Goal: Entertainment & Leisure: Consume media (video, audio)

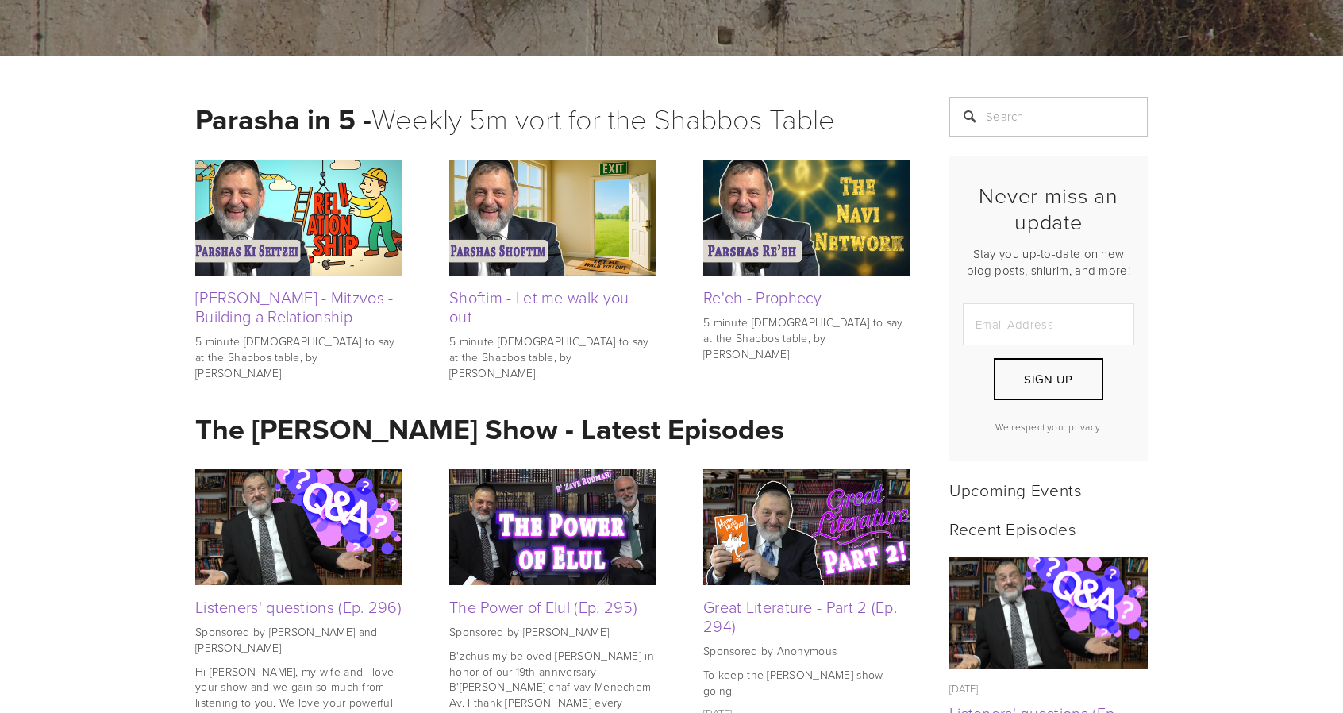
scroll to position [260, 0]
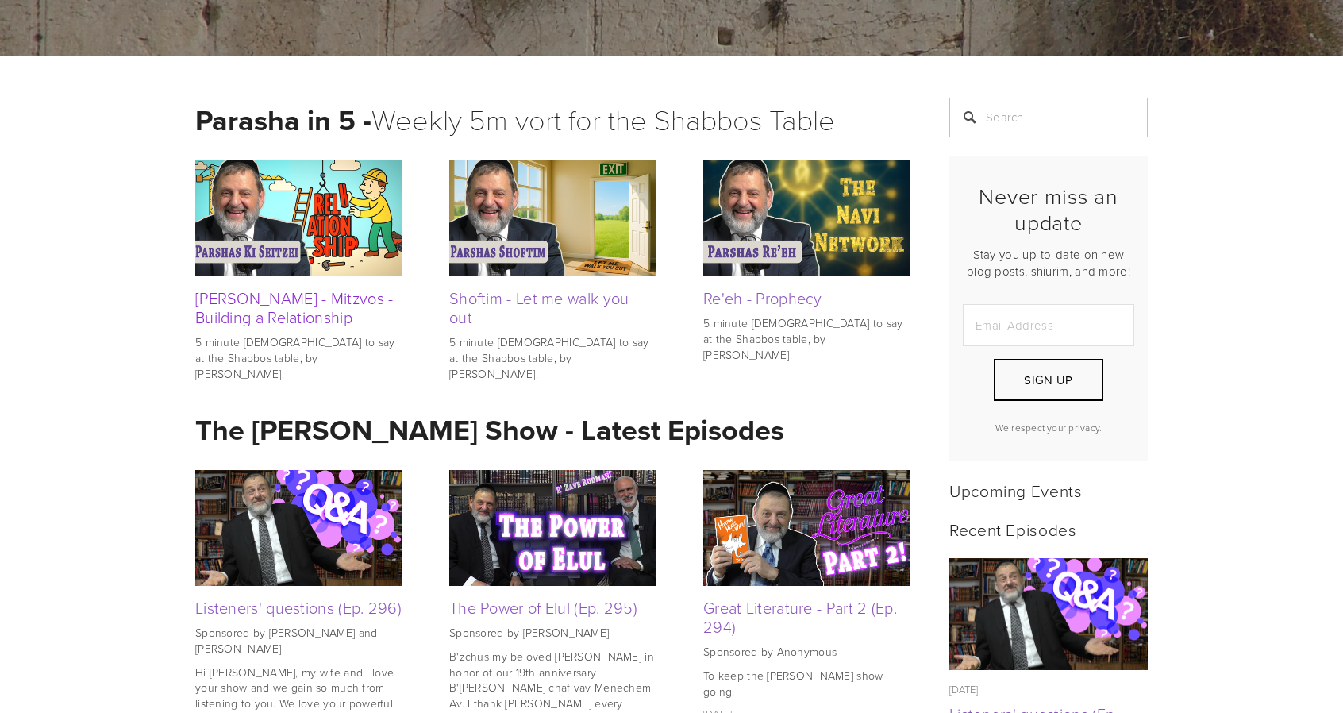
click at [258, 307] on link "[PERSON_NAME] - Mitzvos - Building a Relationship" at bounding box center [294, 307] width 198 height 41
